Goal: Transaction & Acquisition: Purchase product/service

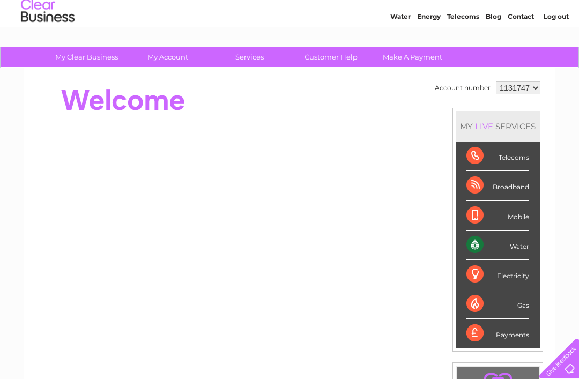
scroll to position [54, 0]
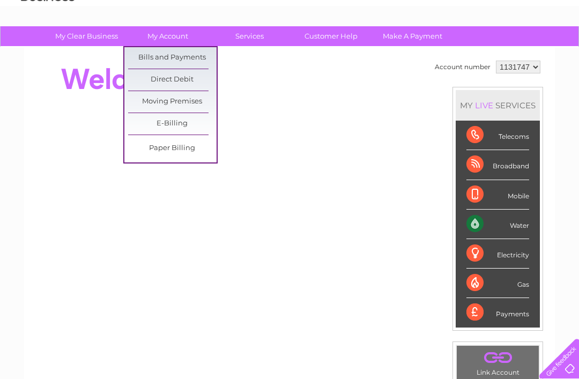
click at [185, 56] on link "Bills and Payments" at bounding box center [172, 57] width 88 height 21
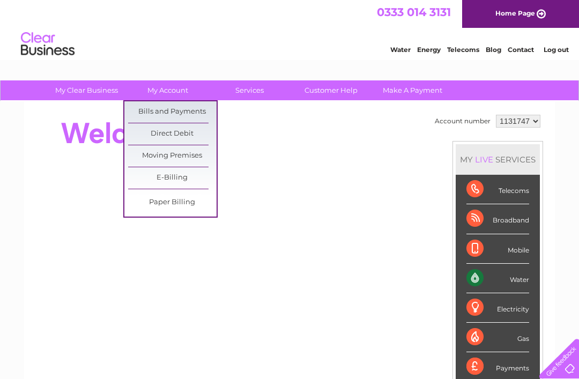
scroll to position [88, 0]
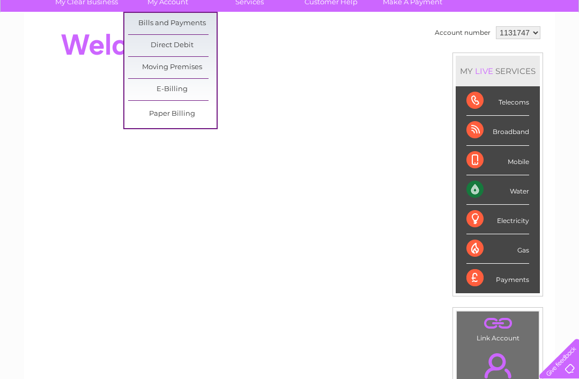
click at [176, 21] on link "Bills and Payments" at bounding box center [172, 23] width 88 height 21
click at [173, 25] on link "Bills and Payments" at bounding box center [172, 23] width 88 height 21
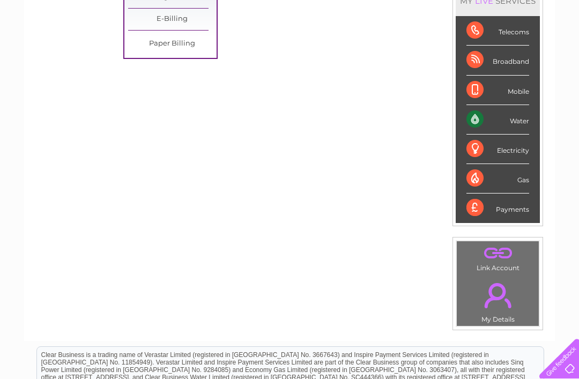
scroll to position [0, 0]
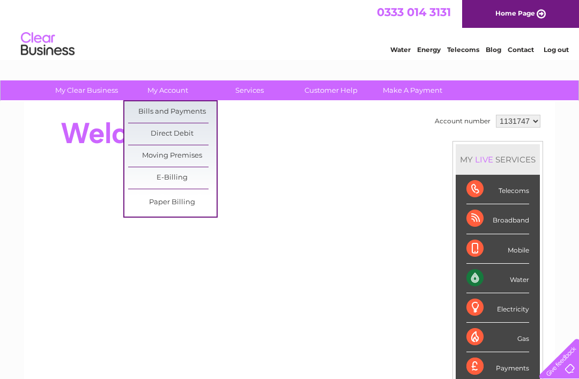
click at [179, 109] on link "Bills and Payments" at bounding box center [172, 111] width 88 height 21
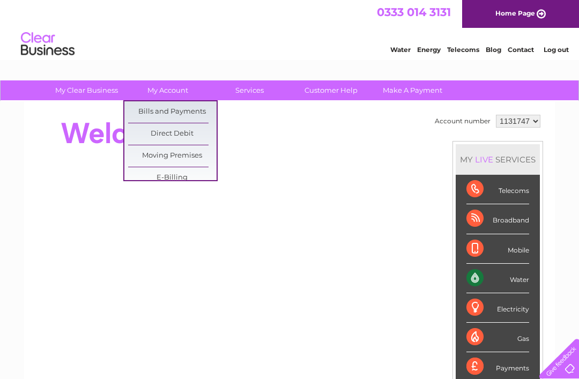
click at [397, 54] on link "Water" at bounding box center [400, 50] width 20 height 8
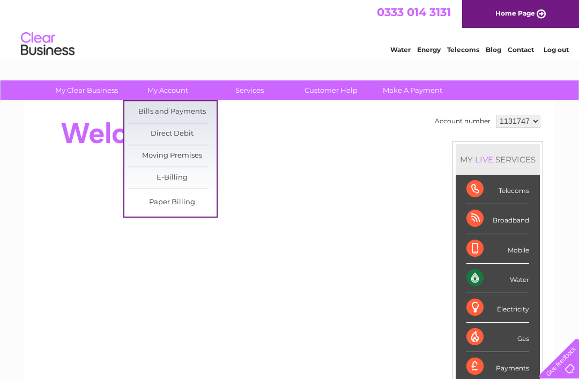
click at [181, 112] on link "Bills and Payments" at bounding box center [172, 111] width 88 height 21
click at [178, 113] on link "Bills and Payments" at bounding box center [172, 111] width 88 height 21
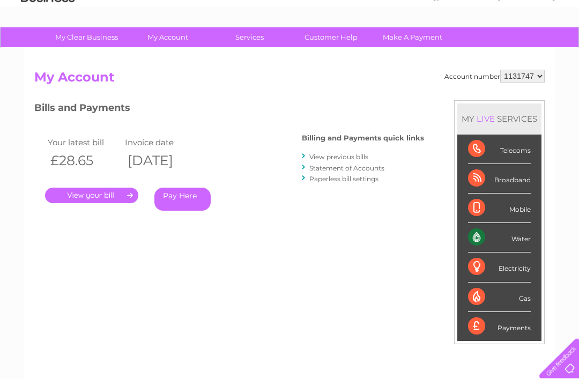
scroll to position [105, 0]
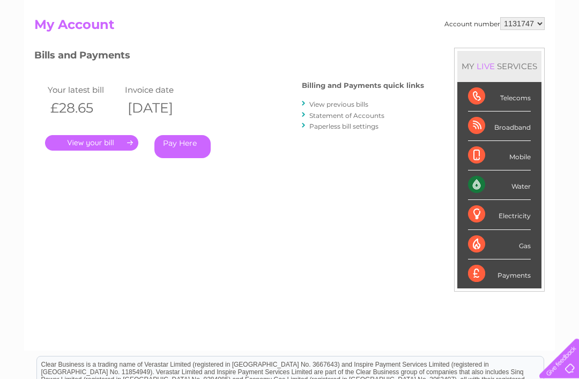
click at [189, 145] on link "Pay Here" at bounding box center [182, 147] width 56 height 23
click at [189, 159] on link "Pay Here" at bounding box center [182, 147] width 56 height 23
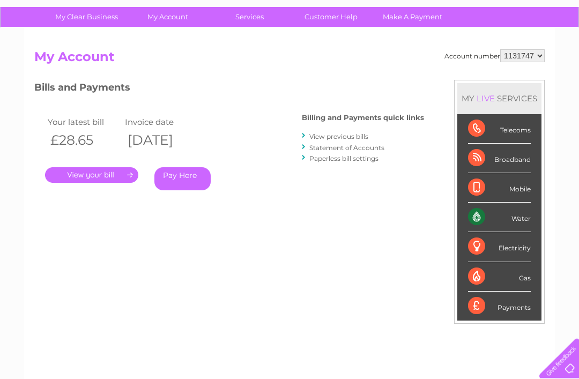
scroll to position [28, 0]
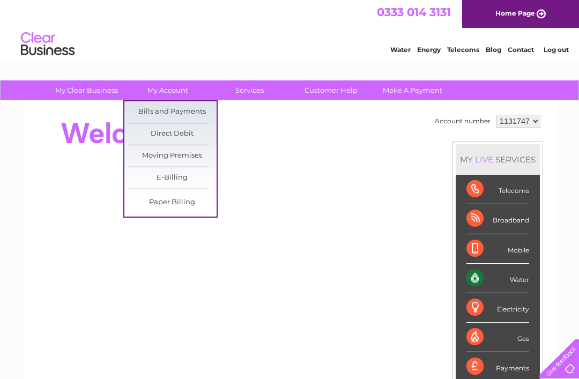
click at [180, 110] on link "Bills and Payments" at bounding box center [172, 111] width 88 height 21
click at [178, 110] on link "Bills and Payments" at bounding box center [172, 111] width 88 height 21
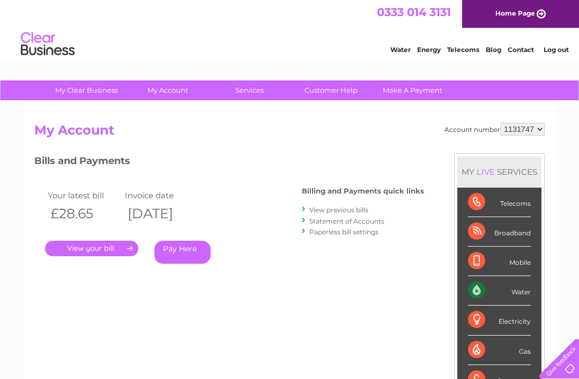
click at [191, 248] on link "Pay Here" at bounding box center [182, 252] width 56 height 23
